Goal: Task Accomplishment & Management: Use online tool/utility

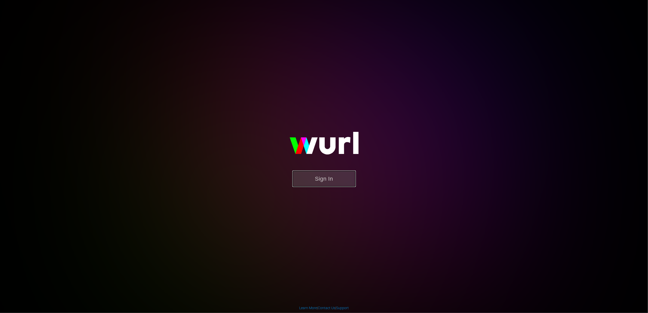
click at [297, 183] on button "Sign In" at bounding box center [324, 179] width 64 height 17
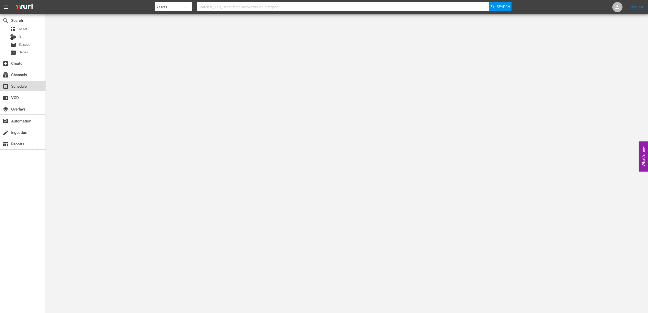
click at [25, 85] on div "event_available Schedule" at bounding box center [14, 85] width 28 height 5
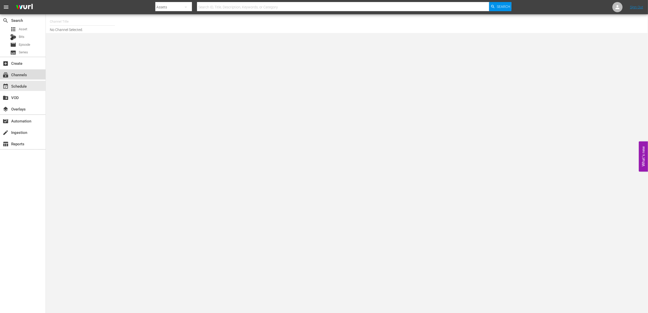
click at [27, 73] on div "subscriptions Channels" at bounding box center [14, 74] width 28 height 5
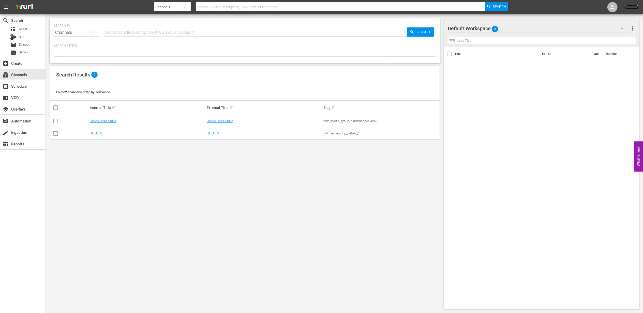
click at [632, 8] on link "Sign Out" at bounding box center [631, 7] width 13 height 4
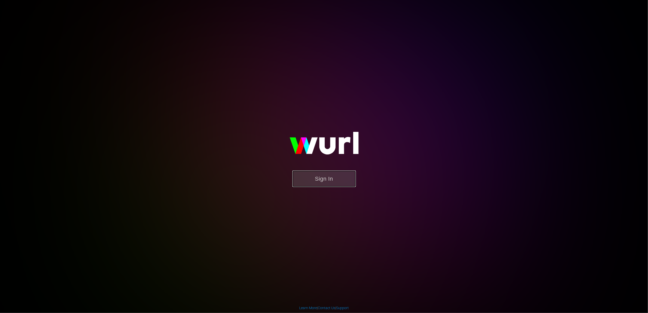
click at [338, 178] on button "Sign In" at bounding box center [324, 179] width 64 height 17
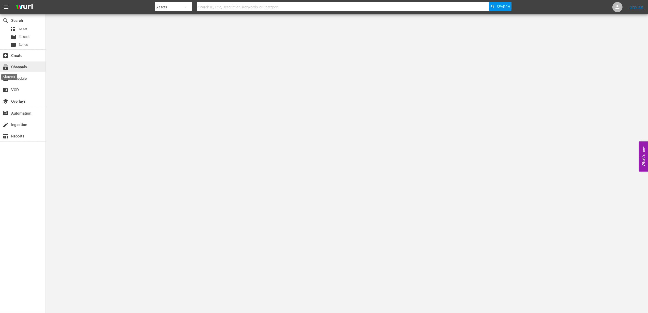
click at [4, 64] on span "subscriptions" at bounding box center [6, 67] width 6 height 6
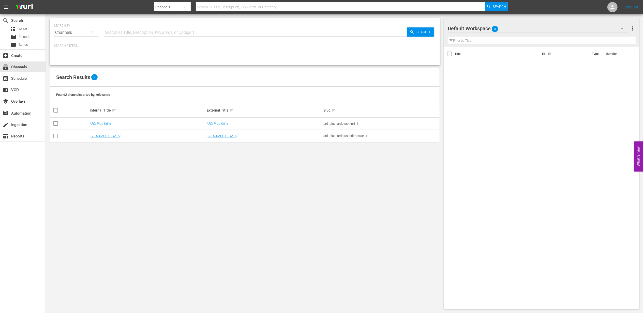
click at [105, 126] on td "ARD Plus Krimi" at bounding box center [147, 124] width 117 height 12
click at [106, 124] on link "ARD Plus Krimi" at bounding box center [101, 124] width 22 height 4
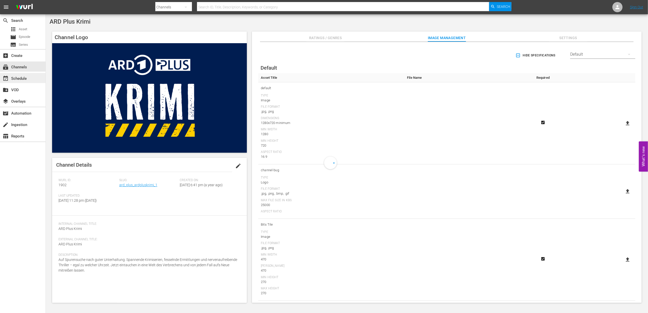
click at [13, 79] on div "event_available Schedule" at bounding box center [14, 77] width 28 height 5
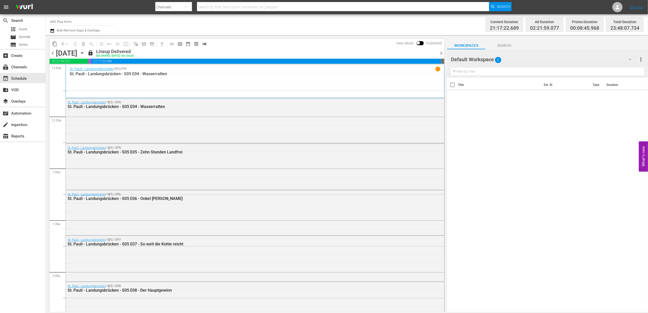
click at [83, 53] on icon "button" at bounding box center [82, 53] width 2 height 1
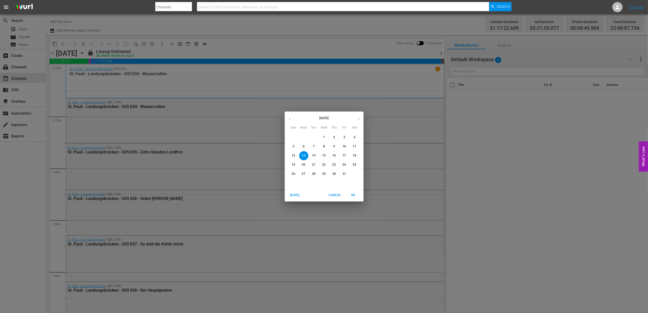
click at [357, 118] on icon "button" at bounding box center [359, 119] width 4 height 4
click at [353, 137] on span "1" at bounding box center [354, 137] width 9 height 4
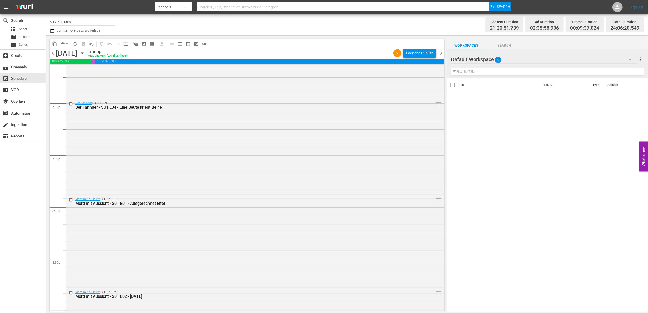
scroll to position [2282, 0]
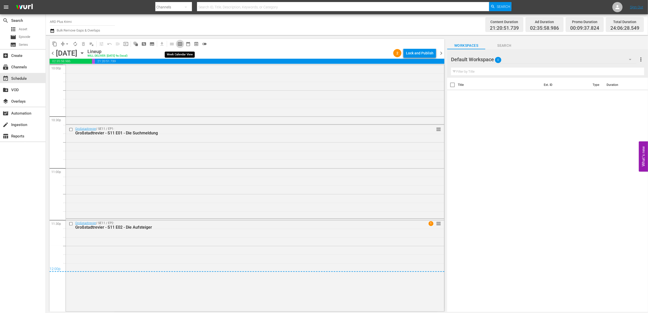
click at [181, 43] on span "calendar_view_week_outlined" at bounding box center [179, 43] width 5 height 5
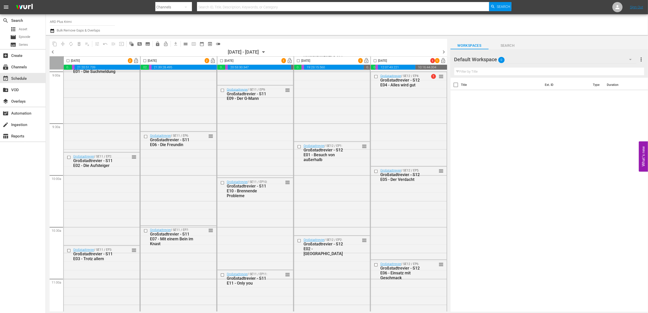
scroll to position [861, 0]
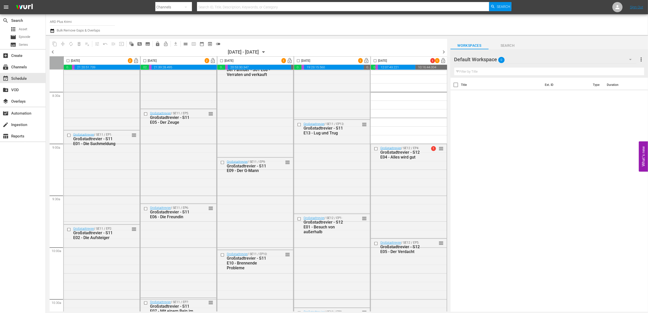
click at [236, 54] on div "[DATE] - [DATE]" at bounding box center [243, 51] width 31 height 5
click at [187, 44] on span "calendar_view_day_outlined" at bounding box center [185, 43] width 5 height 5
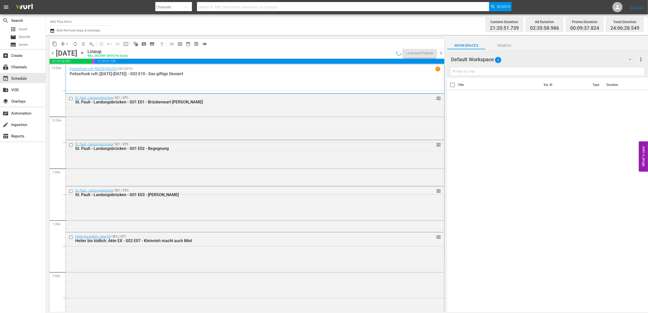
click at [85, 51] on icon "button" at bounding box center [82, 53] width 6 height 6
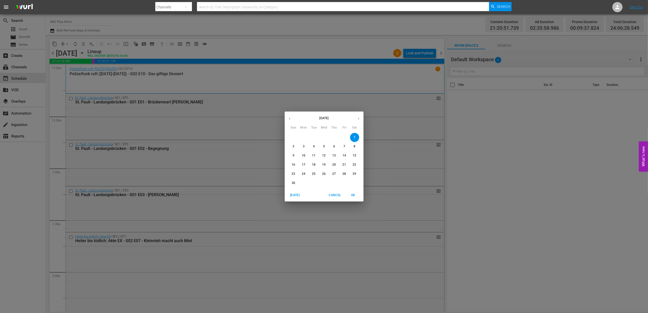
drag, startPoint x: 314, startPoint y: 146, endPoint x: 333, endPoint y: 155, distance: 20.7
click at [314, 146] on p "4" at bounding box center [314, 146] width 2 height 4
